Goal: Transaction & Acquisition: Purchase product/service

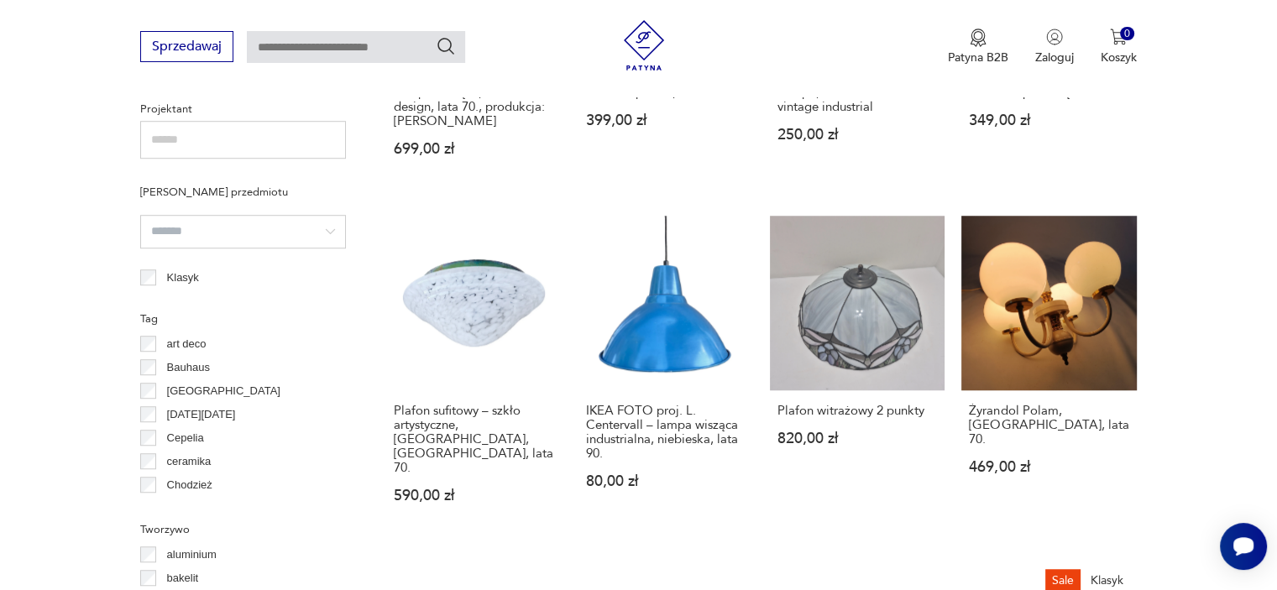
scroll to position [1175, 0]
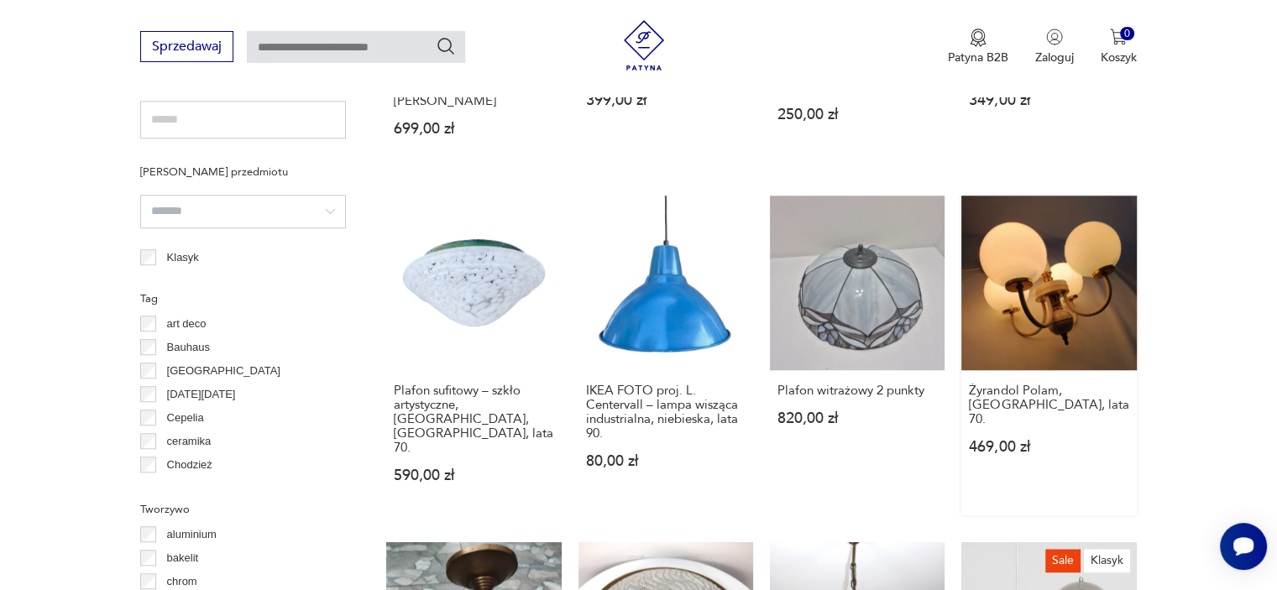
click at [1040, 238] on link "Żyrandol Polam, [GEOGRAPHIC_DATA], lata 70. 469,00 zł" at bounding box center [1048, 356] width 175 height 320
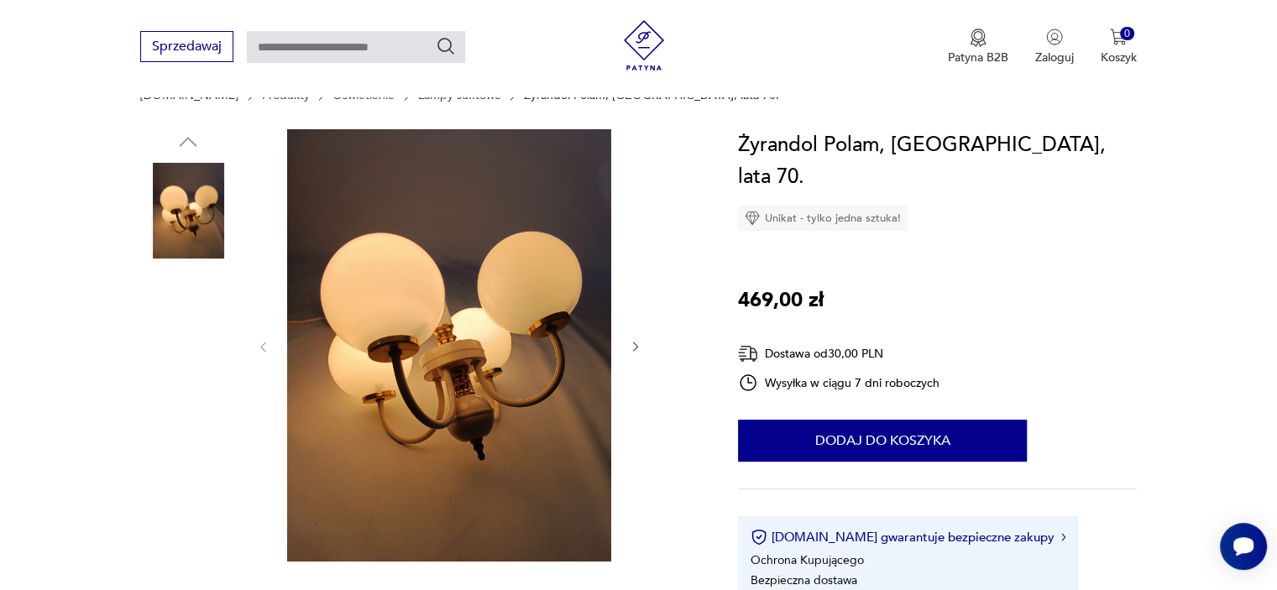
scroll to position [148, 0]
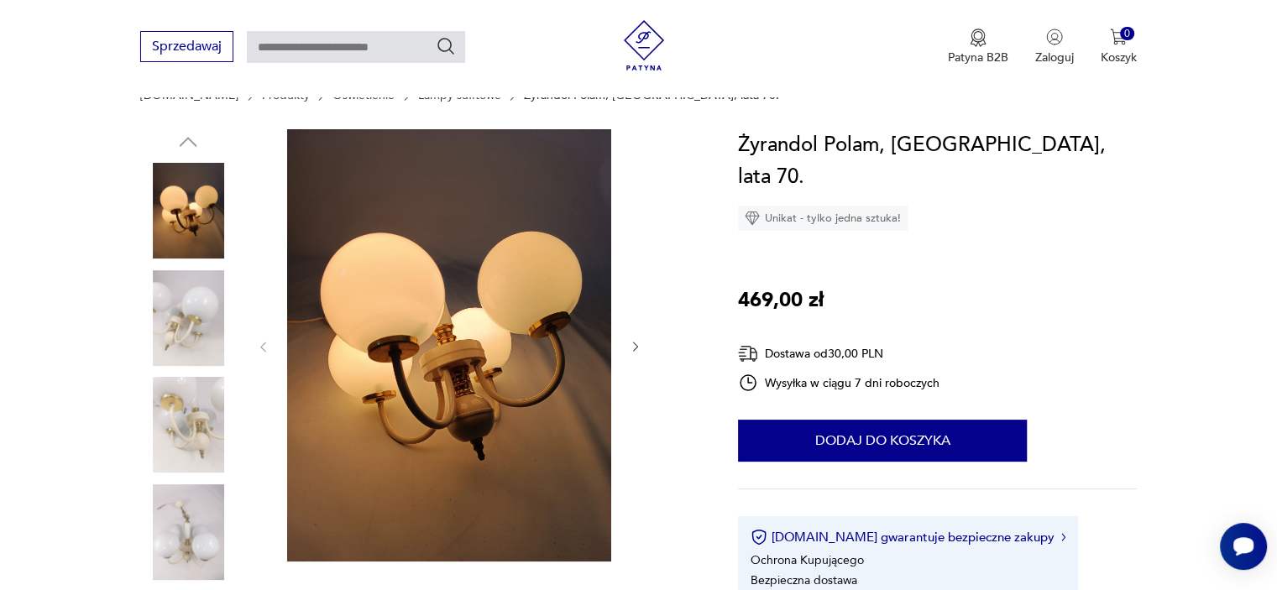
click at [635, 344] on icon "button" at bounding box center [635, 347] width 5 height 10
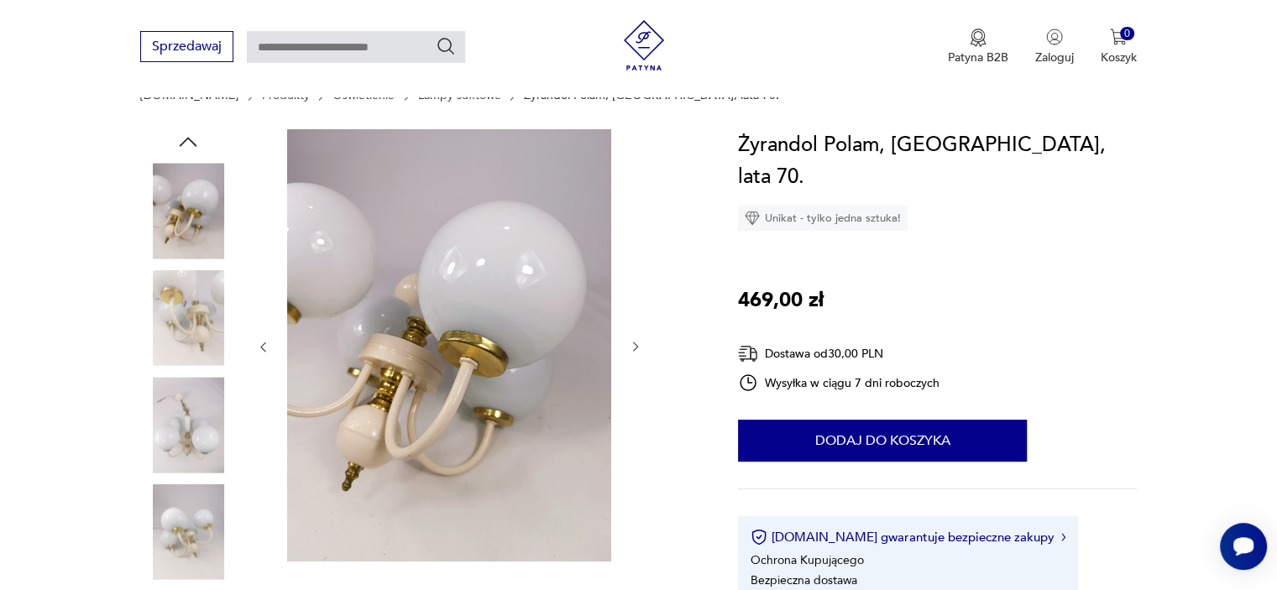
click at [635, 344] on icon "button" at bounding box center [635, 347] width 5 height 10
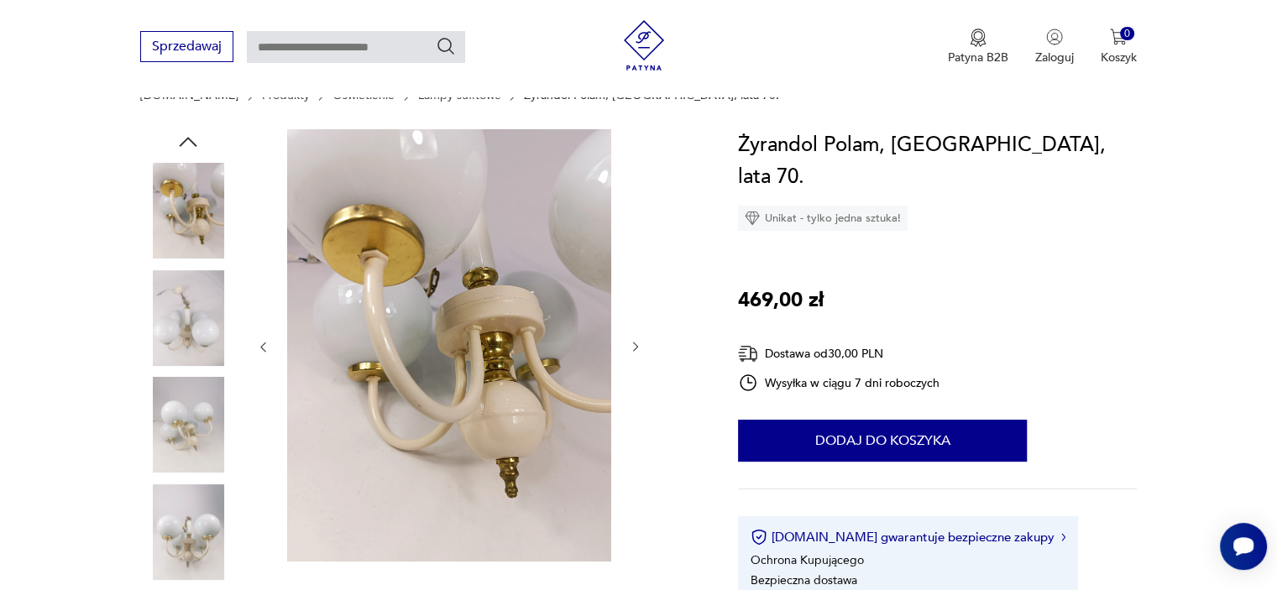
click at [635, 344] on icon "button" at bounding box center [635, 347] width 5 height 10
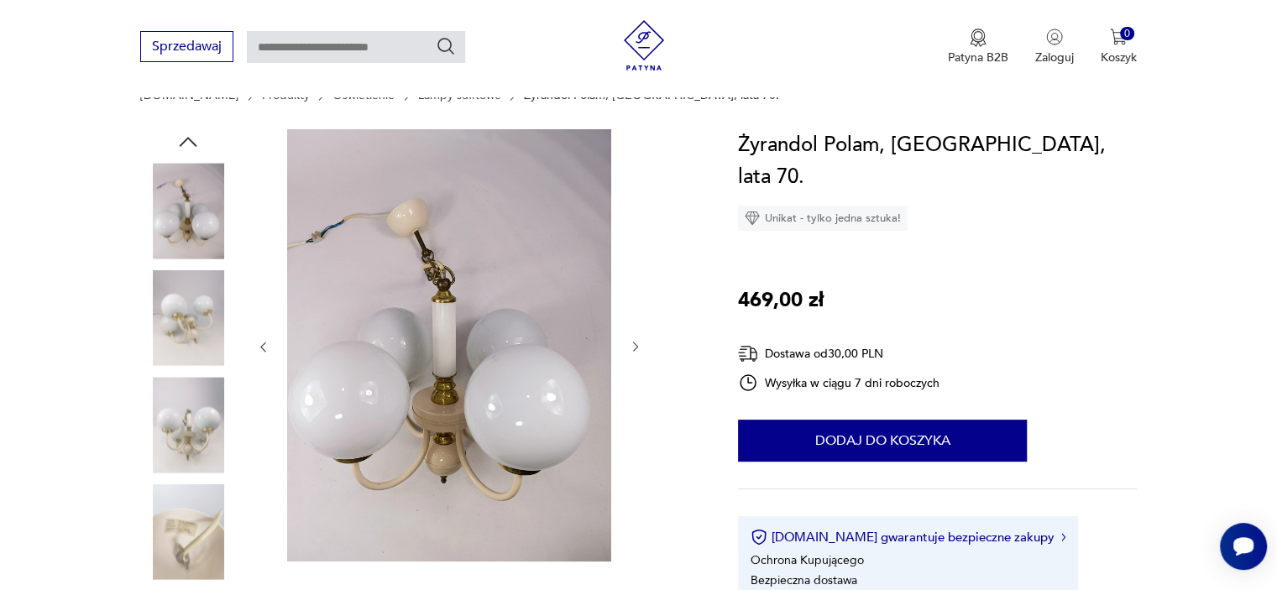
click at [635, 344] on icon "button" at bounding box center [635, 347] width 5 height 10
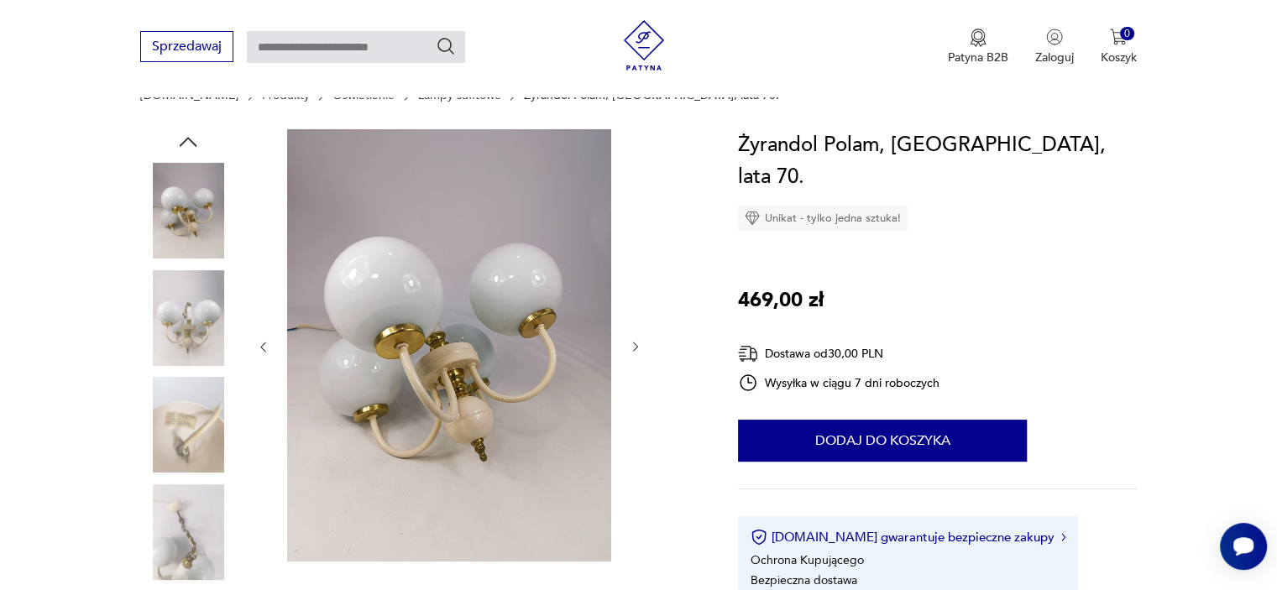
click at [635, 344] on icon "button" at bounding box center [635, 347] width 5 height 10
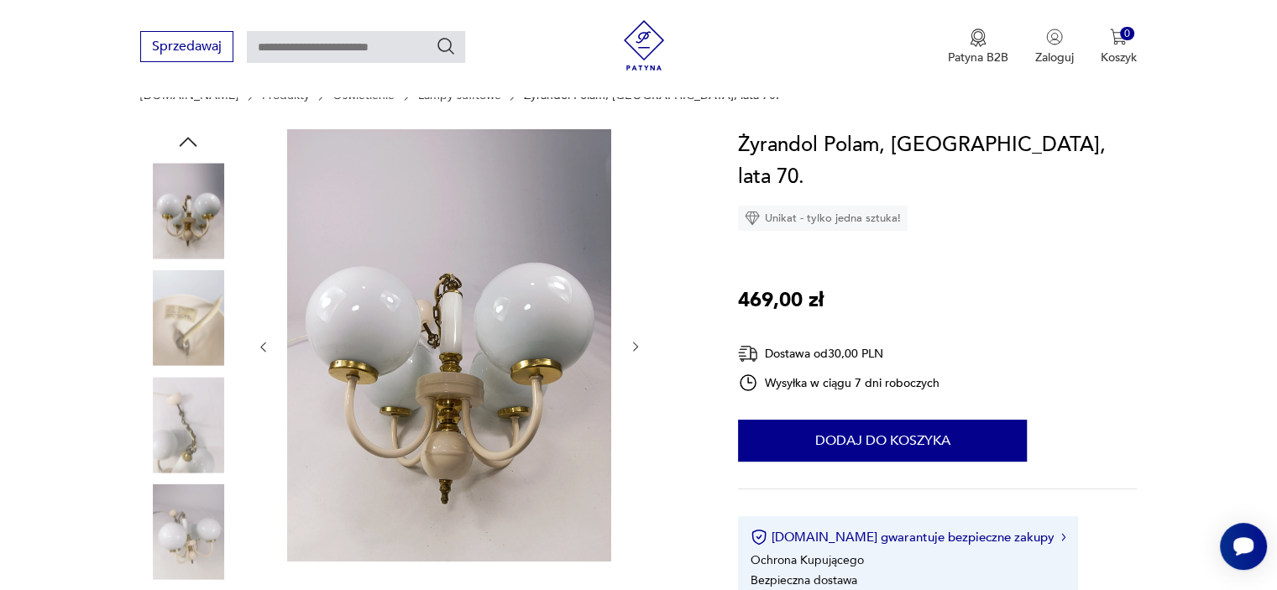
click at [635, 344] on icon "button" at bounding box center [635, 347] width 5 height 10
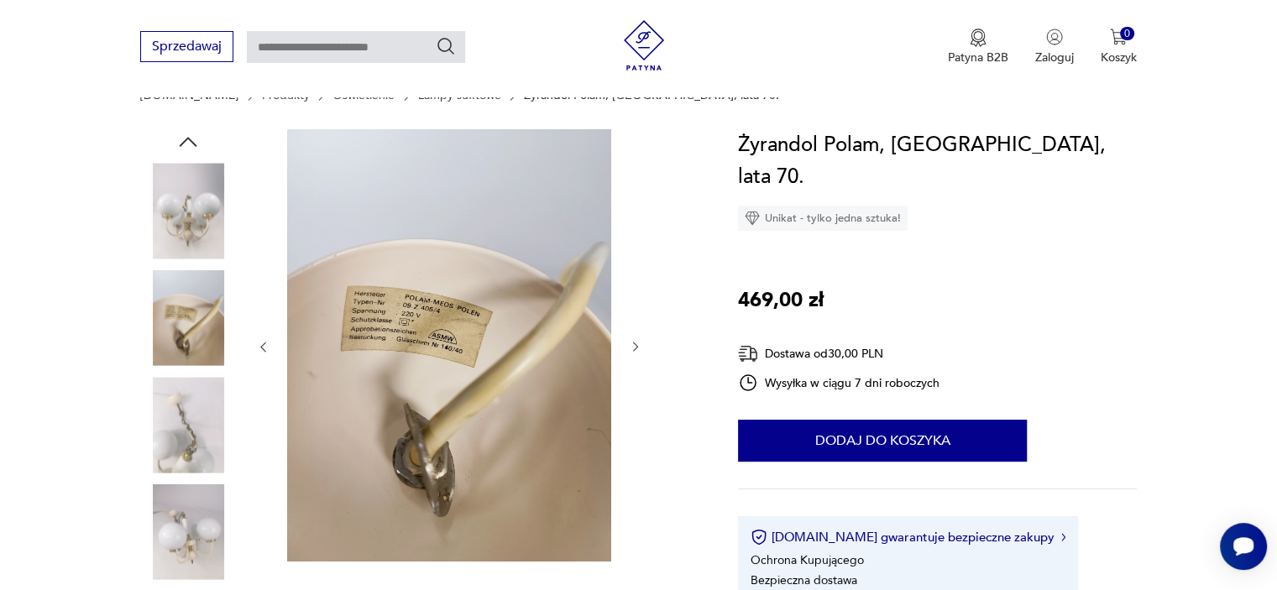
click at [635, 344] on icon "button" at bounding box center [635, 347] width 5 height 10
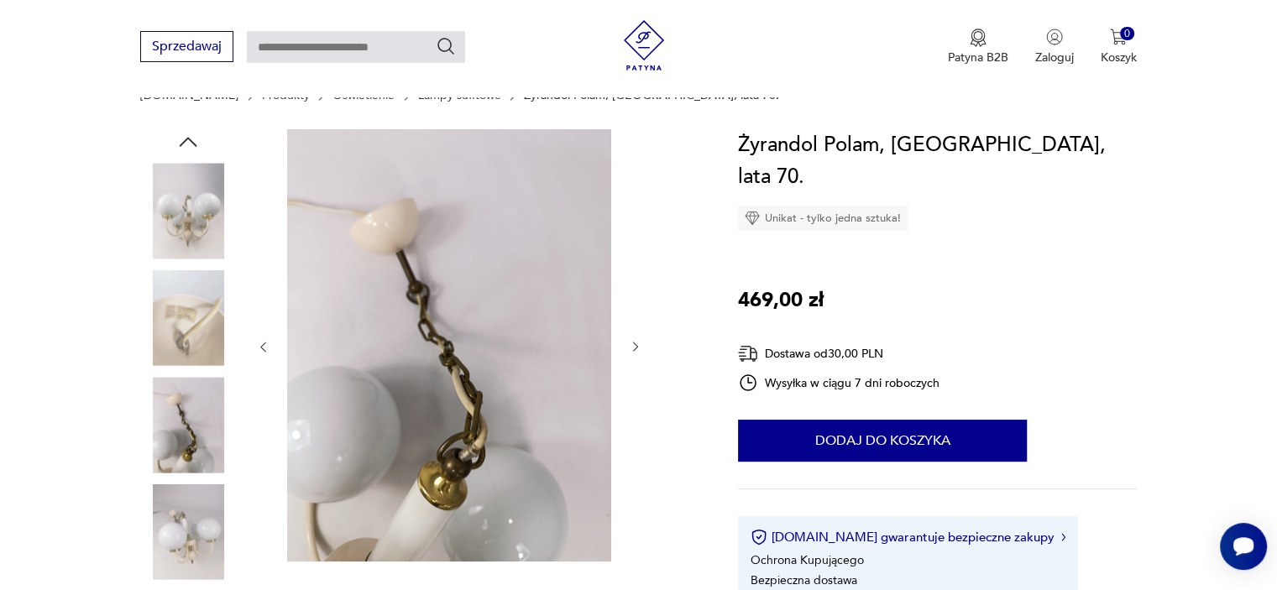
click at [635, 344] on icon "button" at bounding box center [635, 347] width 5 height 10
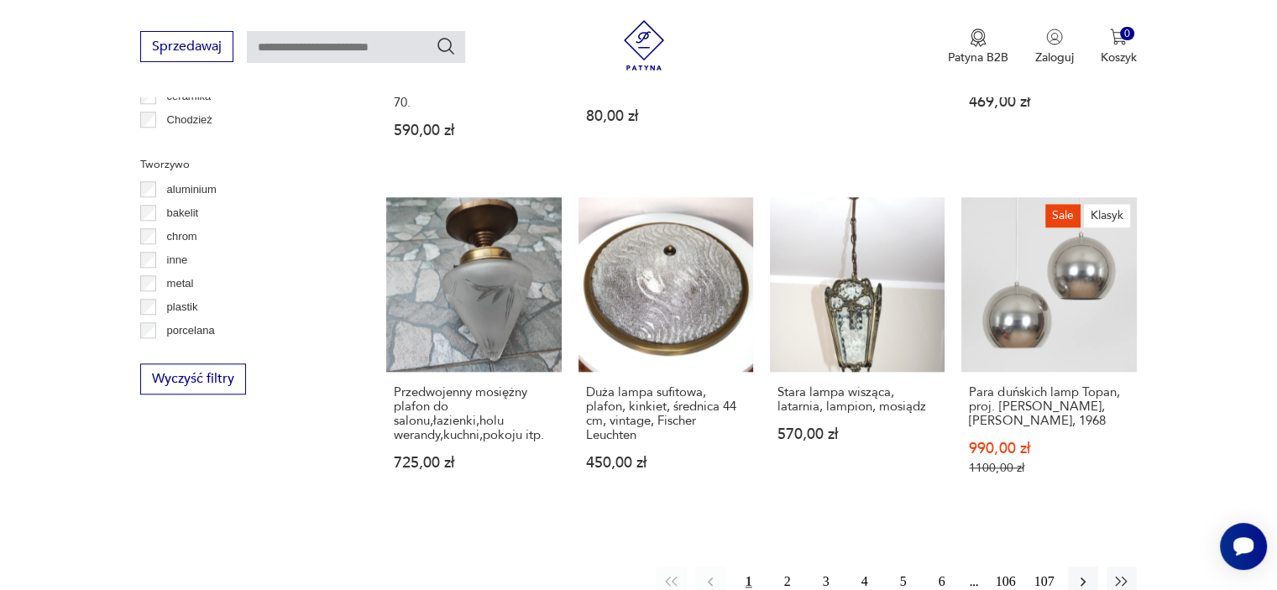
scroll to position [1595, 0]
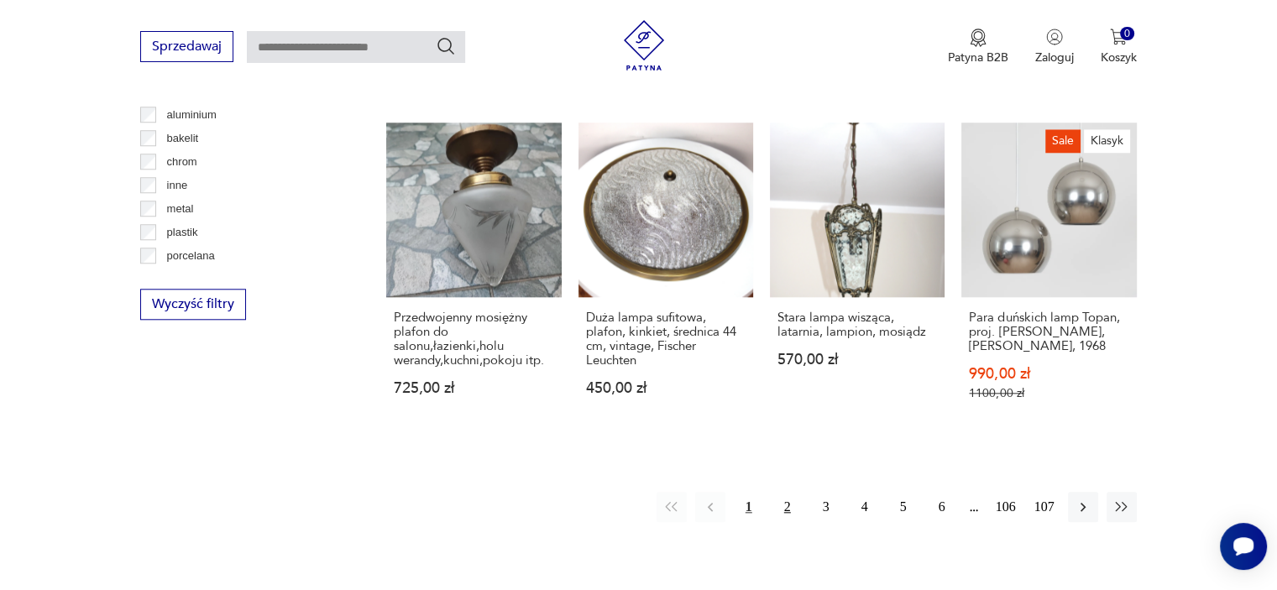
click at [780, 492] on button "2" at bounding box center [787, 507] width 30 height 30
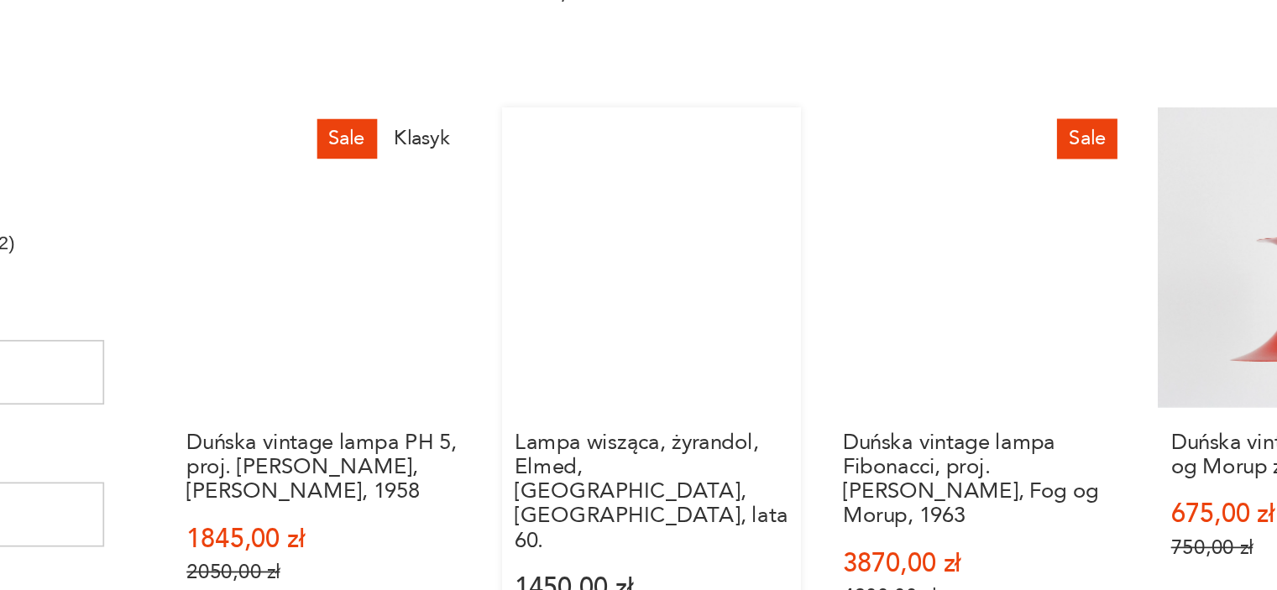
scroll to position [861, 0]
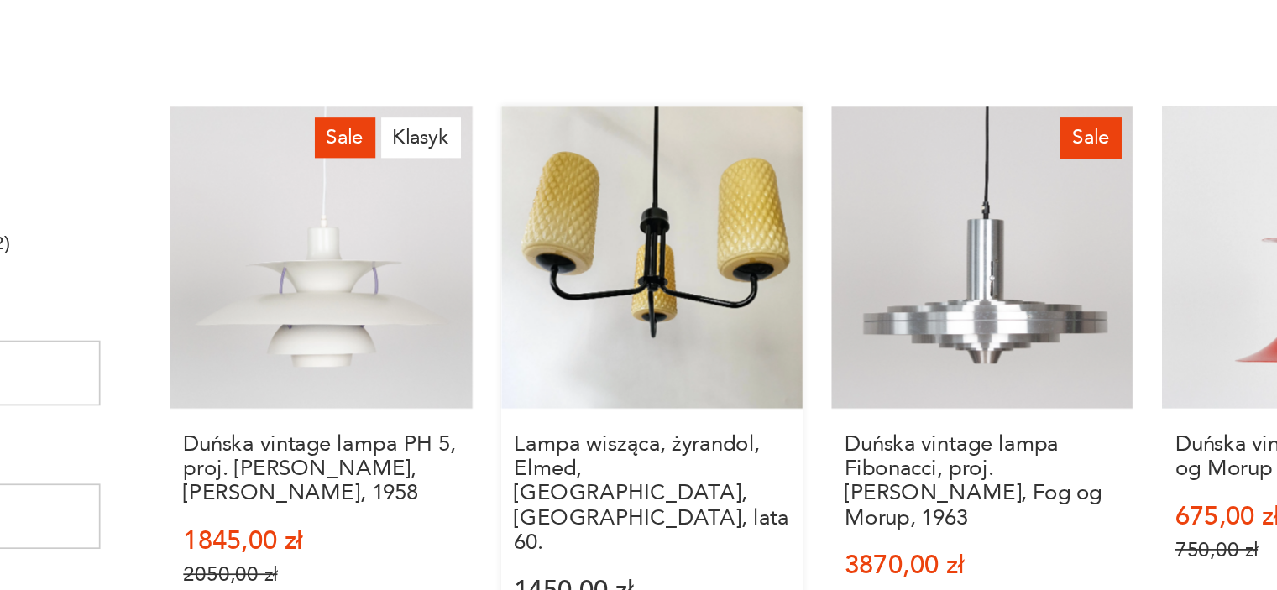
click at [684, 320] on link "Lampa wisząca, żyrandol, Elmed, [GEOGRAPHIC_DATA], [GEOGRAPHIC_DATA], lata 60. …" at bounding box center [665, 358] width 175 height 325
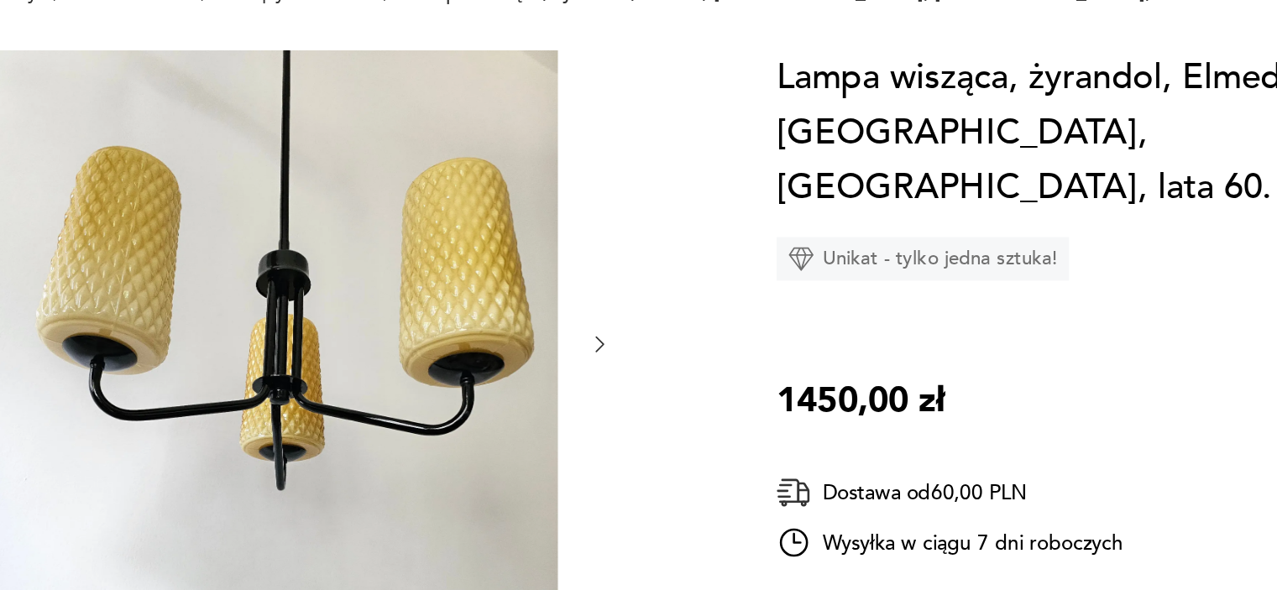
click at [581, 336] on img at bounding box center [449, 445] width 324 height 337
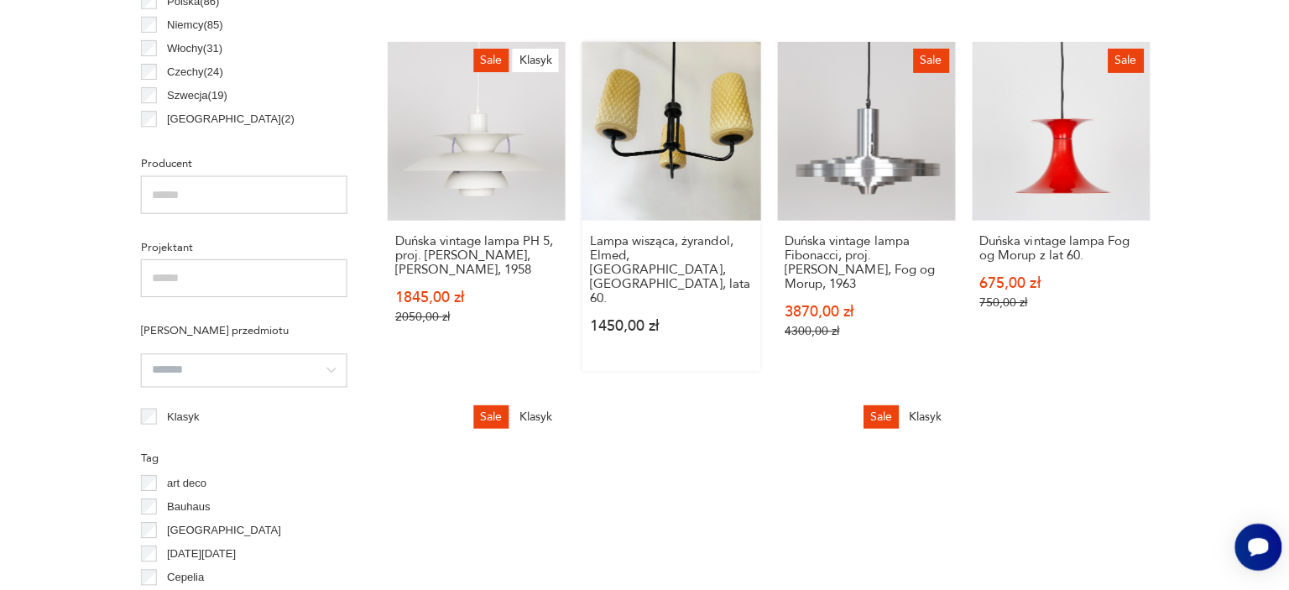
scroll to position [1017, 0]
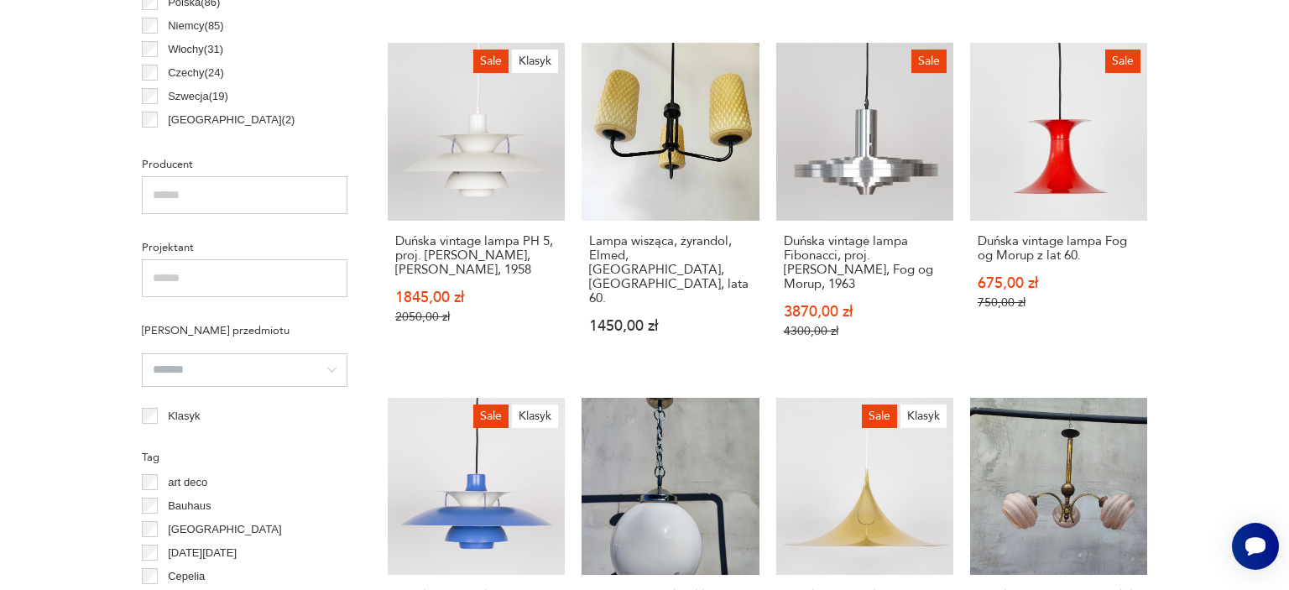
click at [1, 151] on section "Filtruj produkty Cena MIN MAX OK Promocja Datowanie OK Kraj pochodzenia Dania (…" at bounding box center [644, 440] width 1289 height 1618
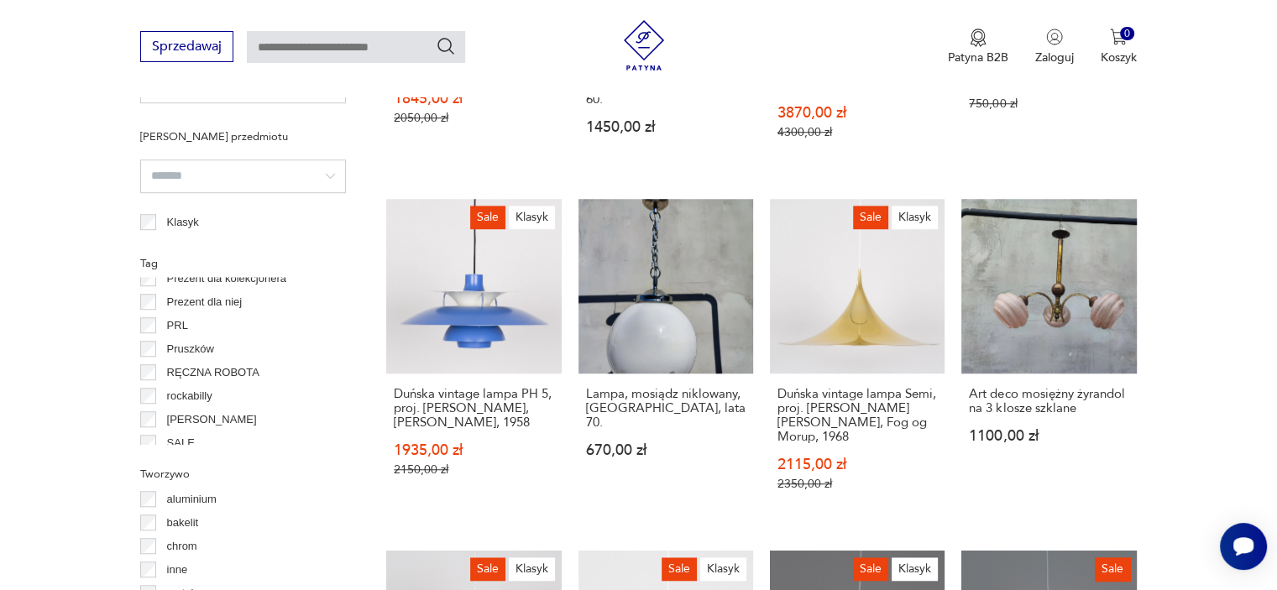
scroll to position [997, 0]
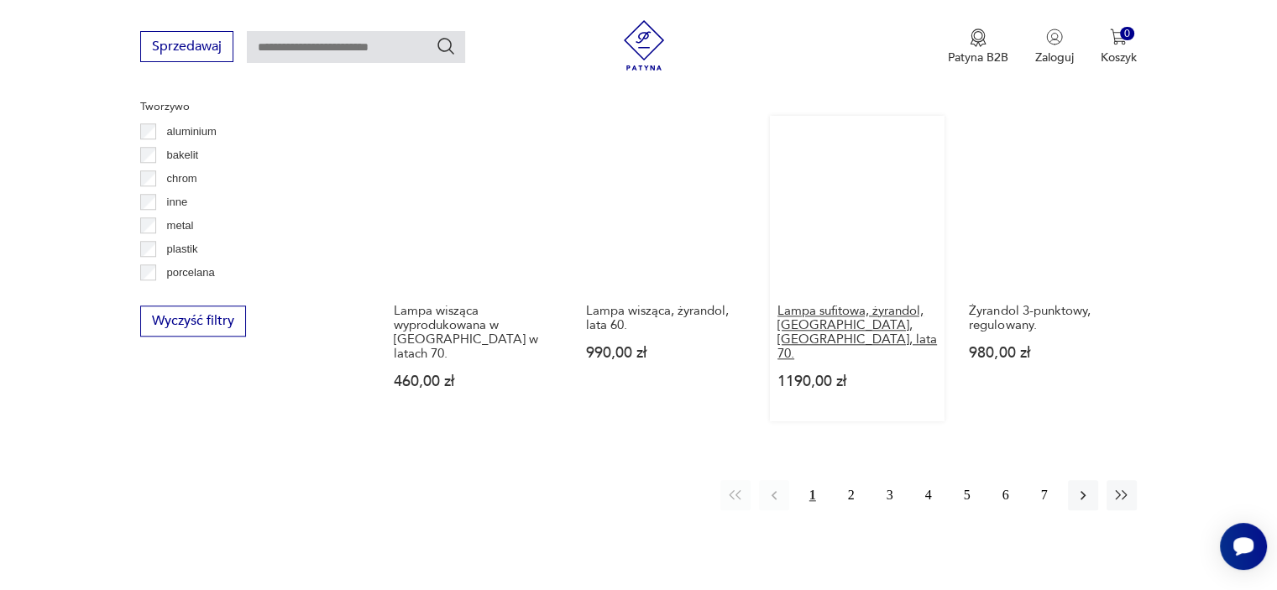
scroll to position [1579, 0]
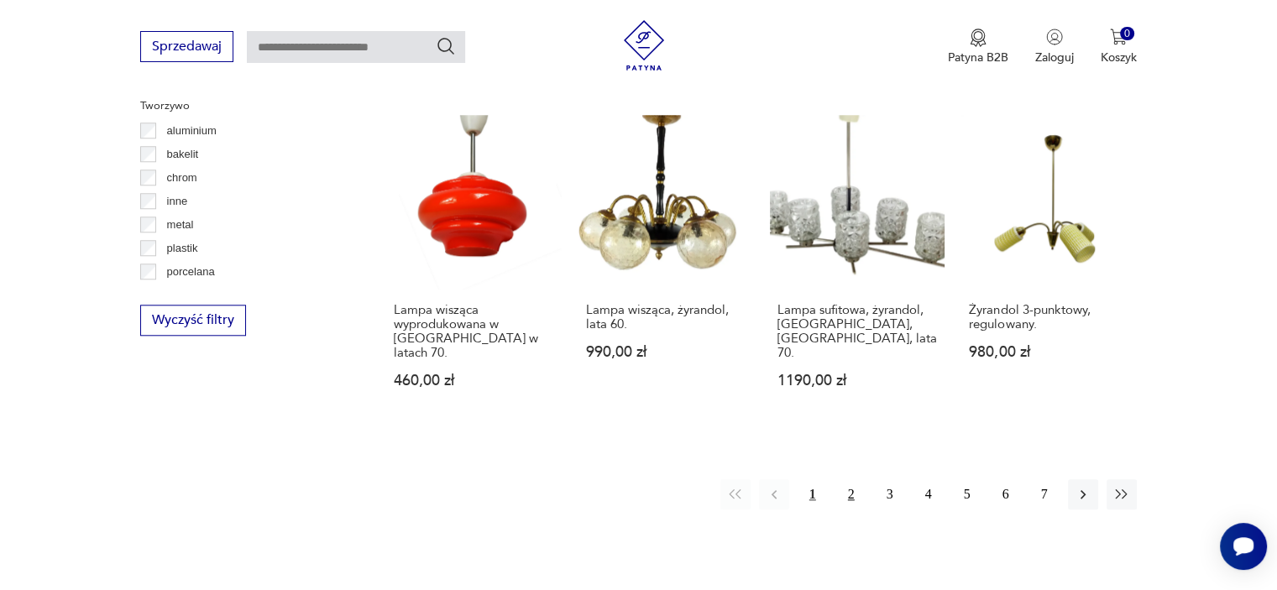
click at [848, 479] on button "2" at bounding box center [851, 494] width 30 height 30
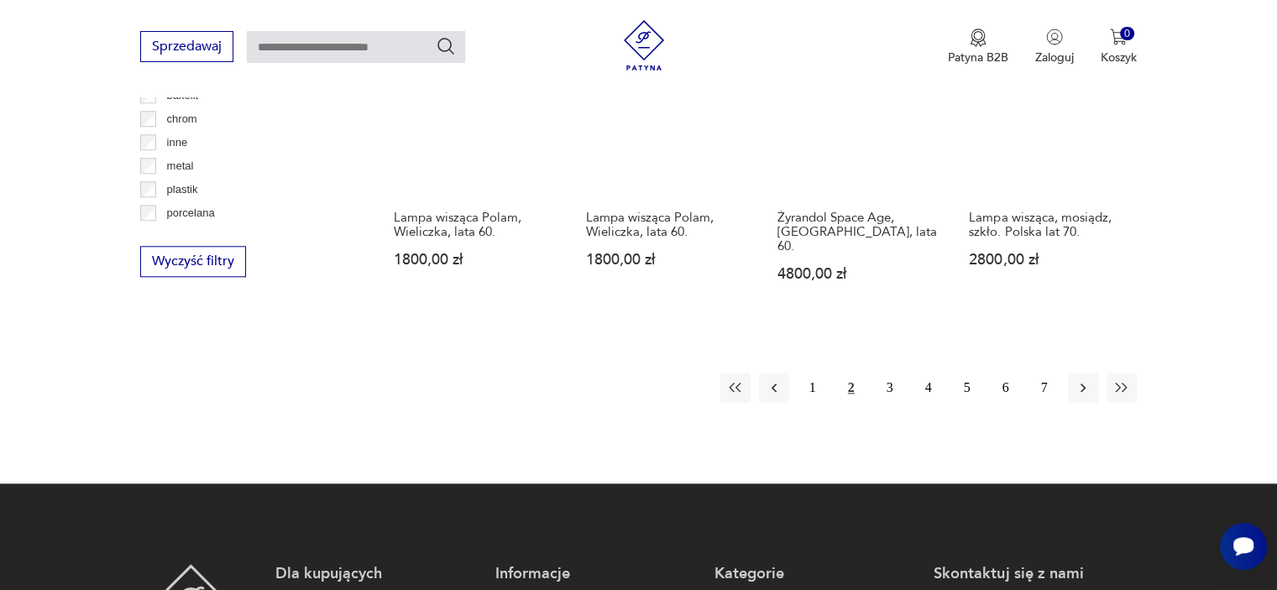
scroll to position [1651, 0]
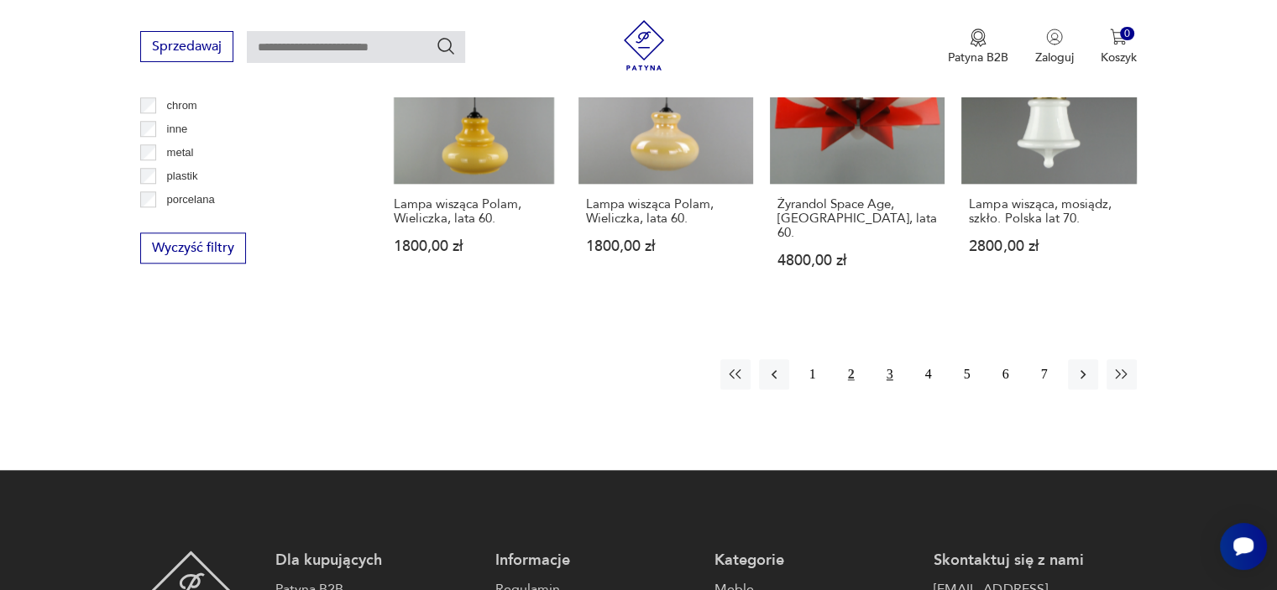
click at [882, 359] on button "3" at bounding box center [890, 374] width 30 height 30
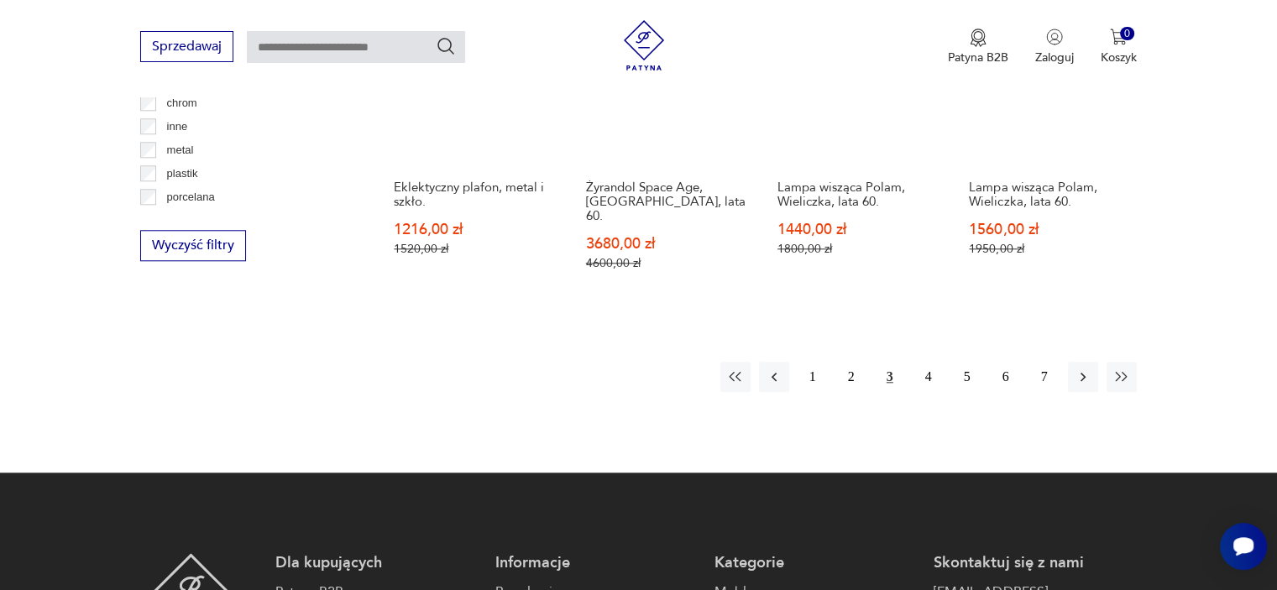
scroll to position [1653, 0]
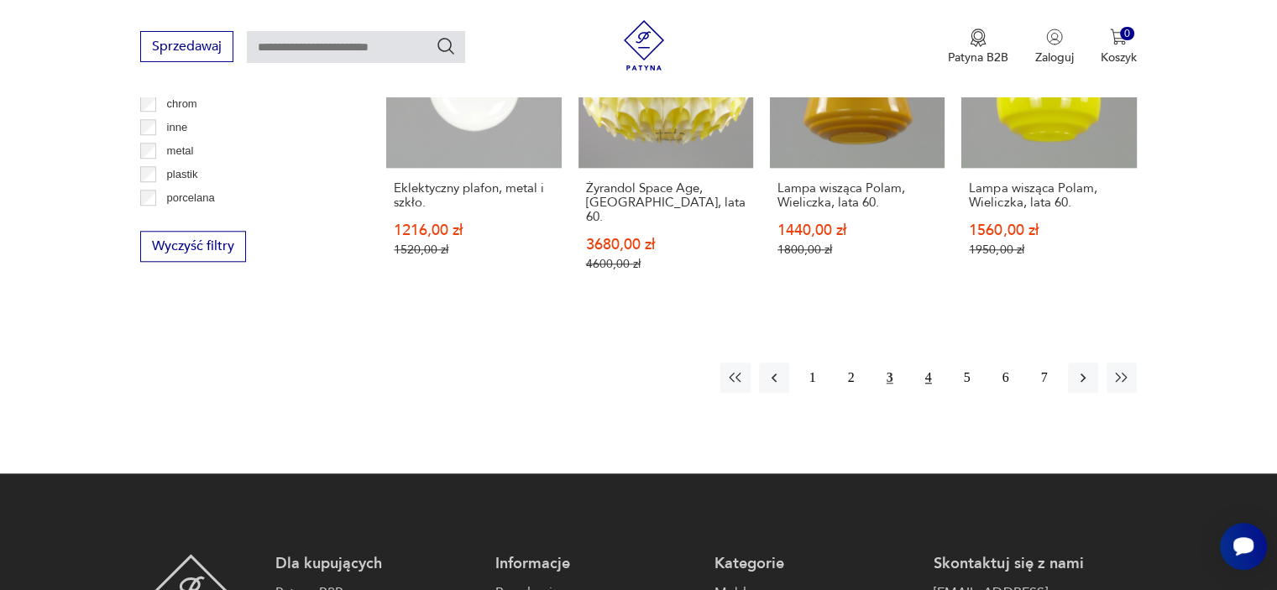
click at [928, 363] on button "4" at bounding box center [928, 378] width 30 height 30
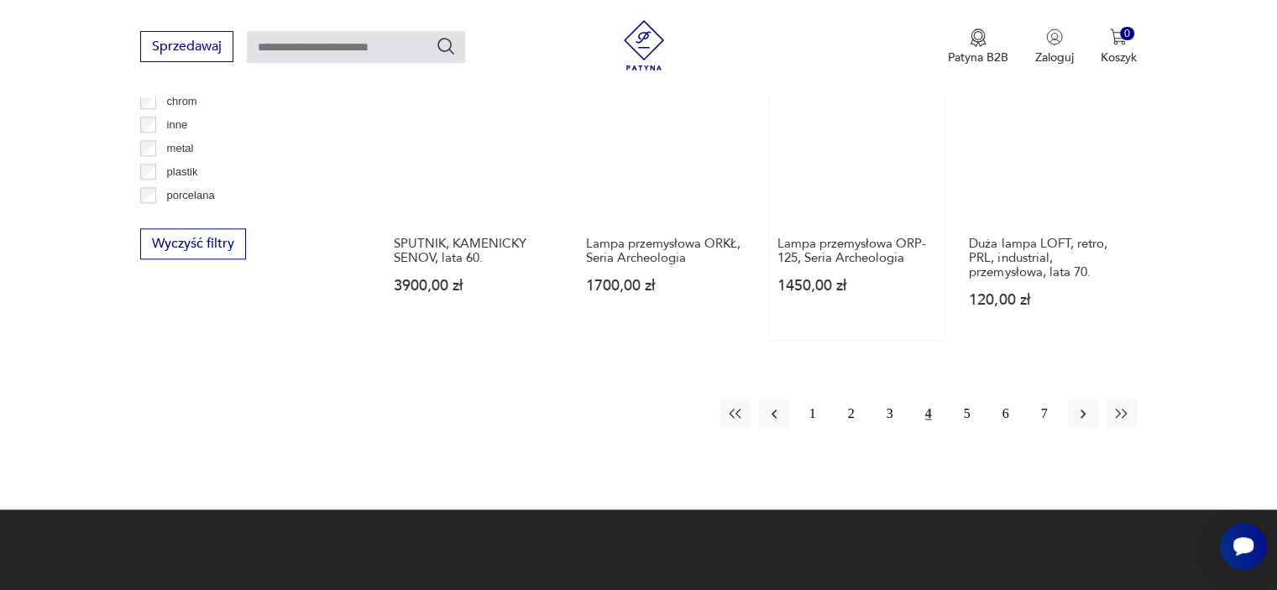
scroll to position [1654, 0]
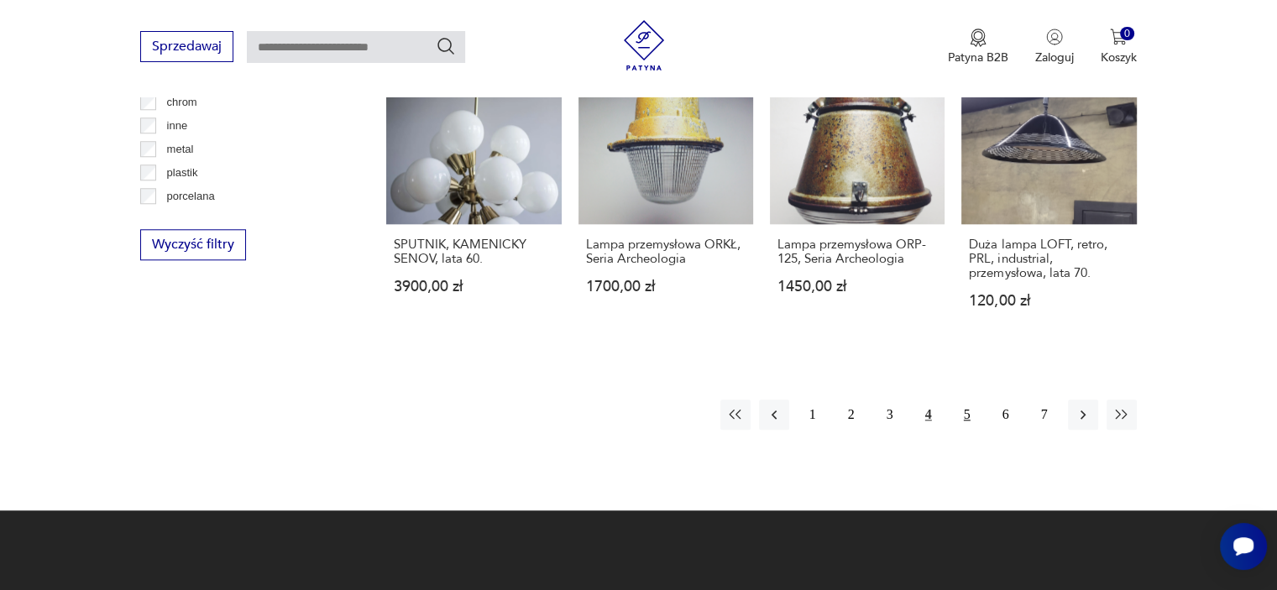
click at [960, 400] on button "5" at bounding box center [967, 415] width 30 height 30
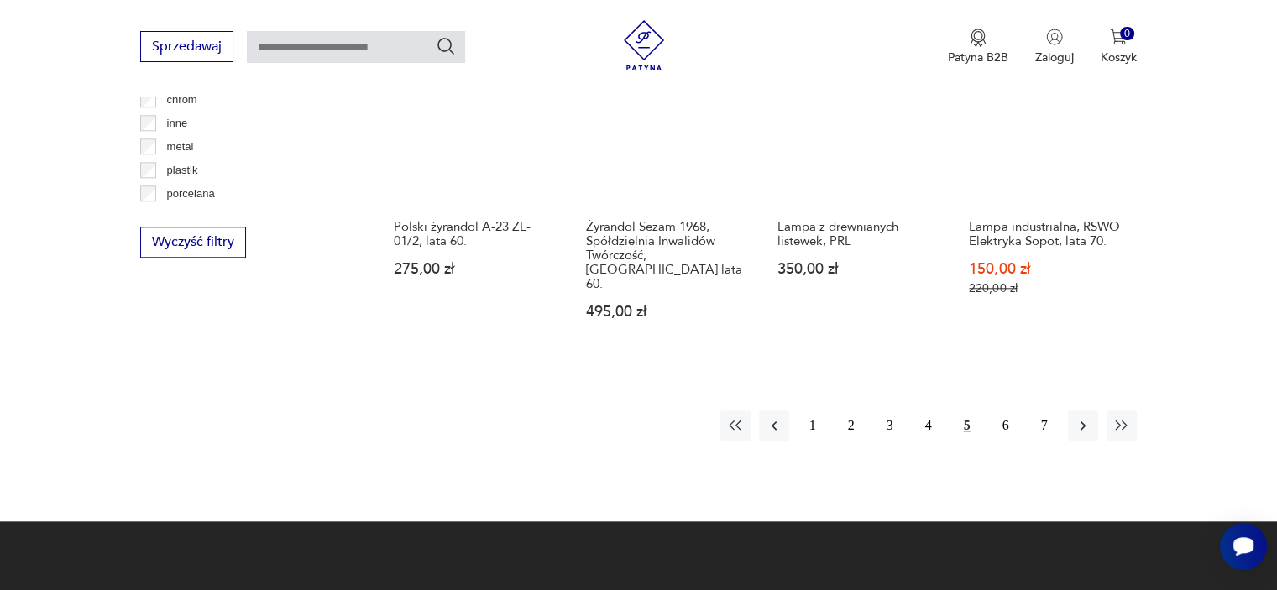
scroll to position [1658, 0]
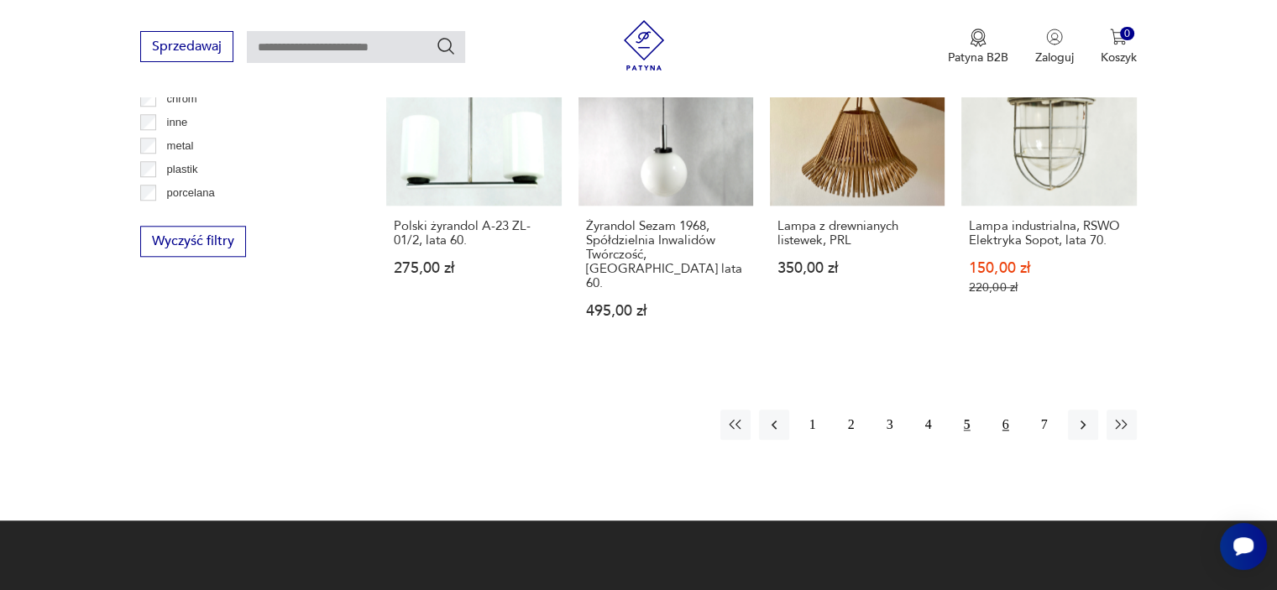
click at [997, 410] on button "6" at bounding box center [1006, 425] width 30 height 30
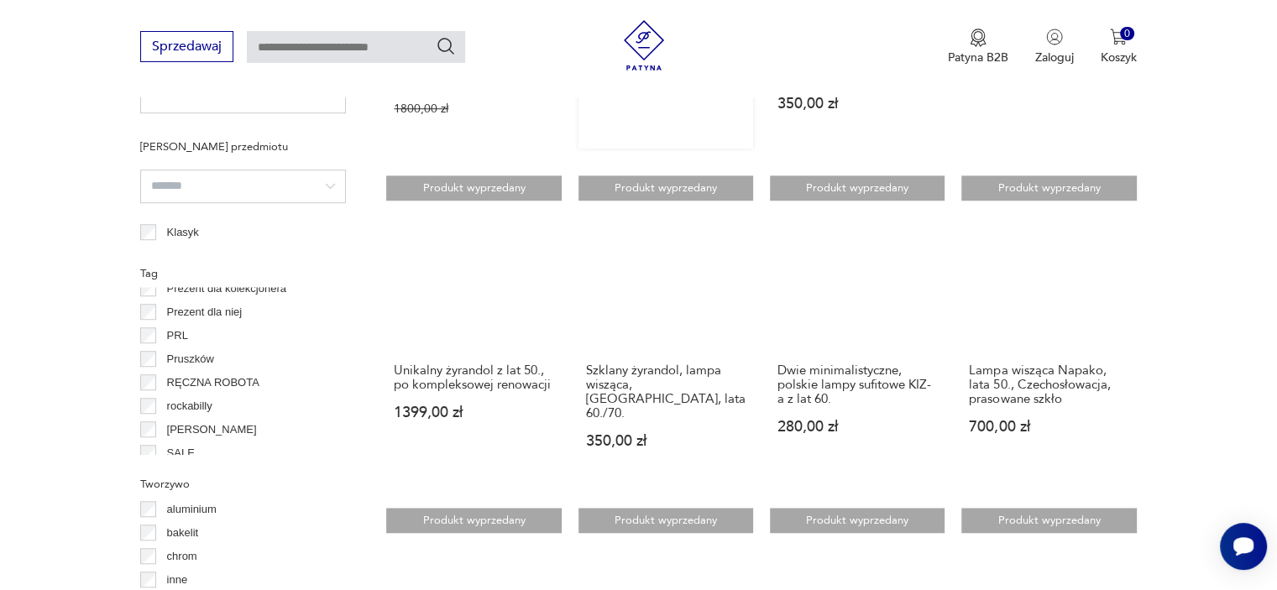
scroll to position [1449, 0]
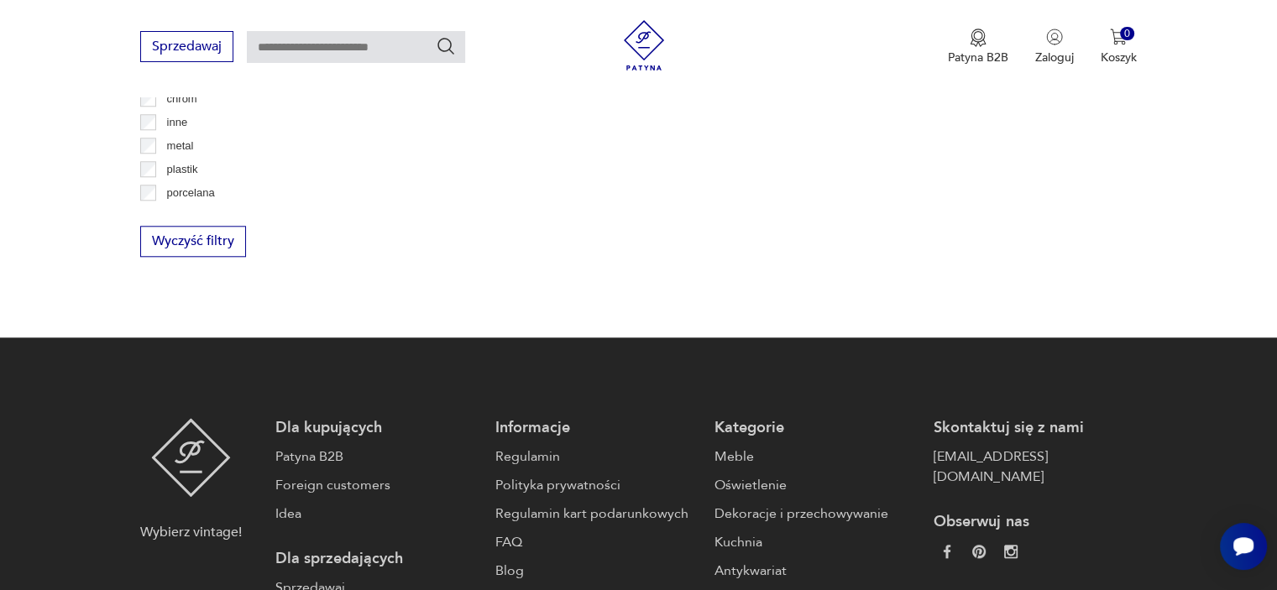
scroll to position [1654, 0]
